Goal: Task Accomplishment & Management: Use online tool/utility

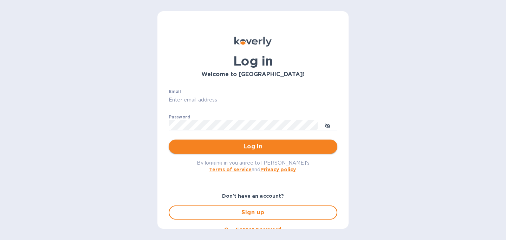
type input "[PERSON_NAME][EMAIL_ADDRESS][DOMAIN_NAME]"
click at [252, 149] on span "Log in" at bounding box center [253, 146] width 158 height 8
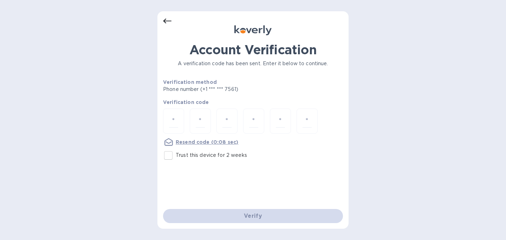
click at [168, 156] on input "Trust this device for 2 weeks" at bounding box center [168, 155] width 15 height 15
checkbox input "true"
click at [181, 120] on div at bounding box center [173, 120] width 21 height 25
type input "7"
type input "3"
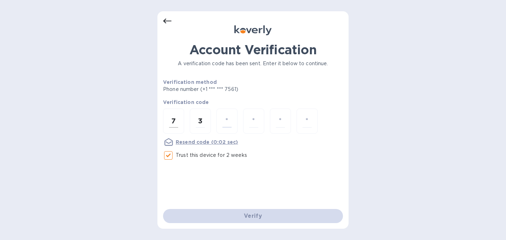
type input "1"
type input "4"
type input "1"
type input "9"
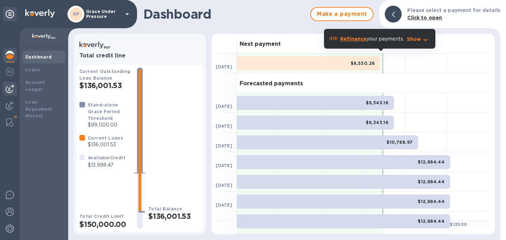
click at [11, 89] on img at bounding box center [10, 88] width 8 height 8
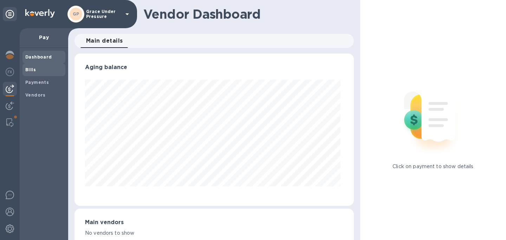
scroll to position [152, 277]
click at [36, 68] on span "Bills" at bounding box center [43, 69] width 37 height 7
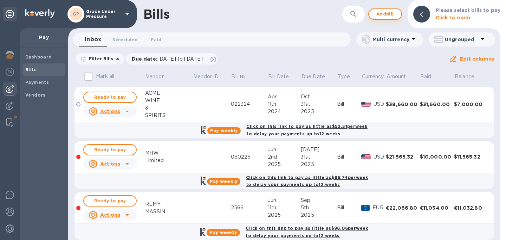
click at [377, 15] on span "Add bill" at bounding box center [385, 14] width 21 height 8
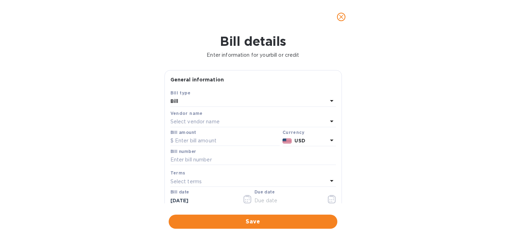
click at [310, 125] on div "Select vendor name" at bounding box center [249, 122] width 157 height 10
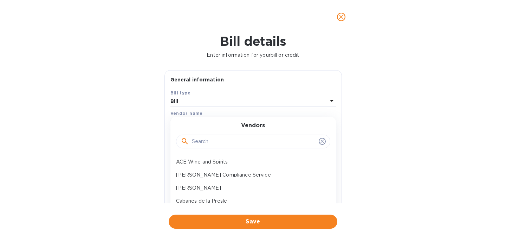
click at [286, 147] on input "text" at bounding box center [254, 141] width 124 height 11
